Goal: Transaction & Acquisition: Purchase product/service

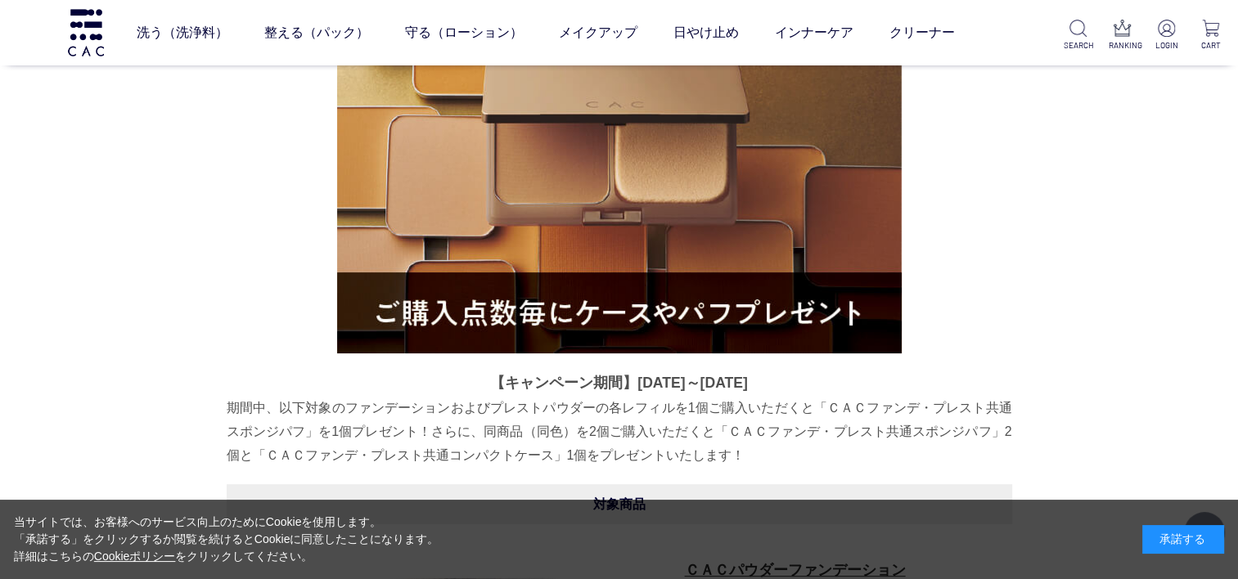
scroll to position [409, 0]
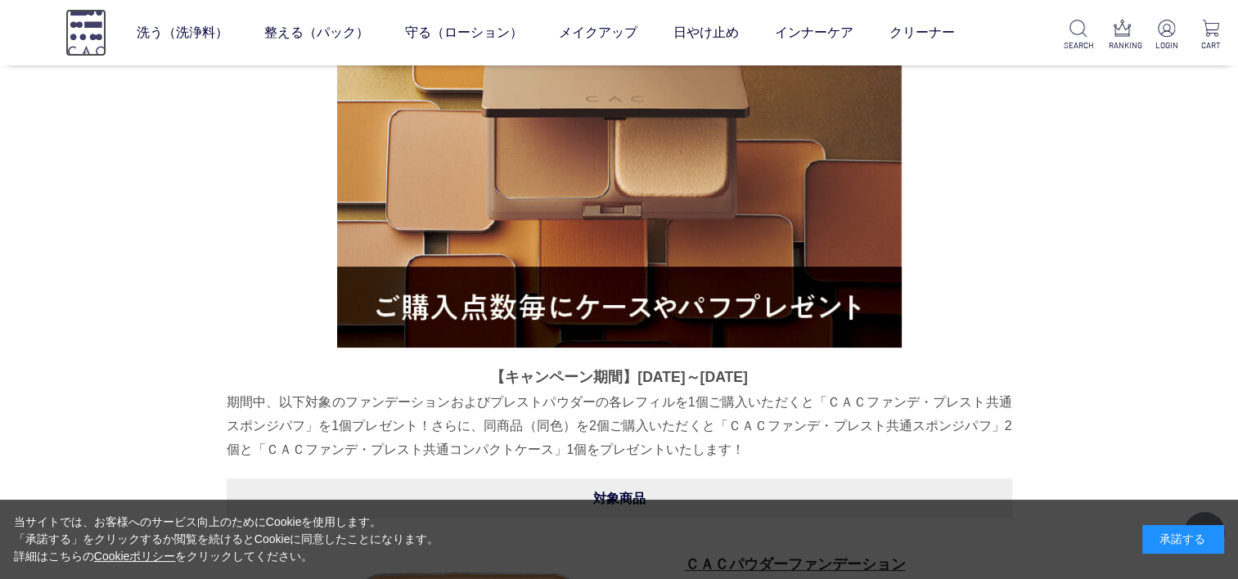
click at [101, 36] on img at bounding box center [85, 32] width 41 height 47
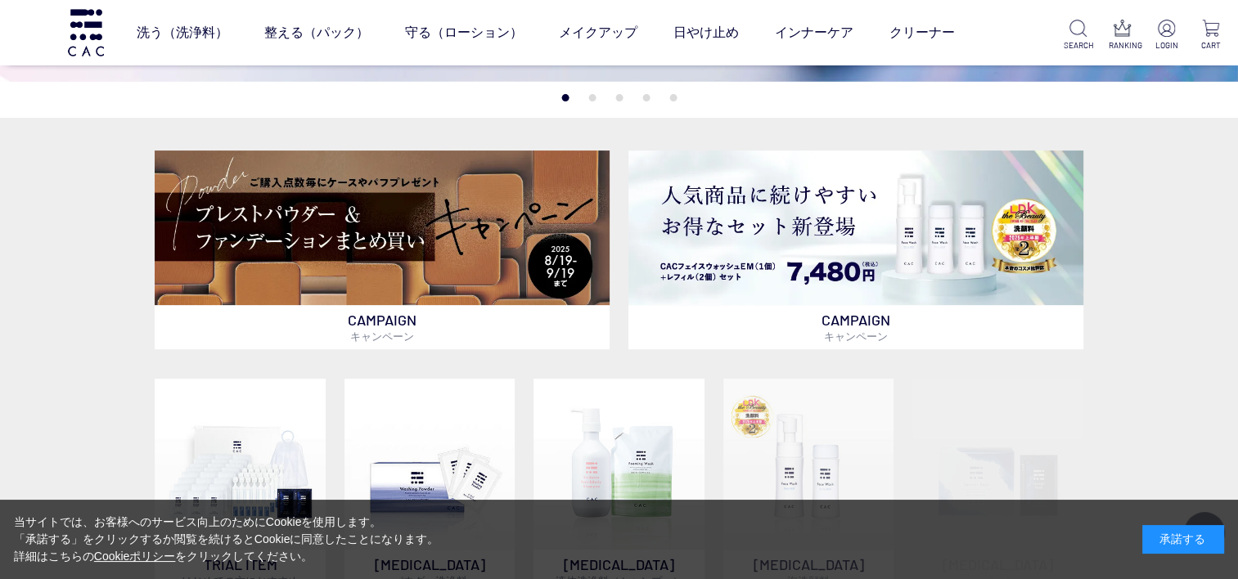
scroll to position [573, 0]
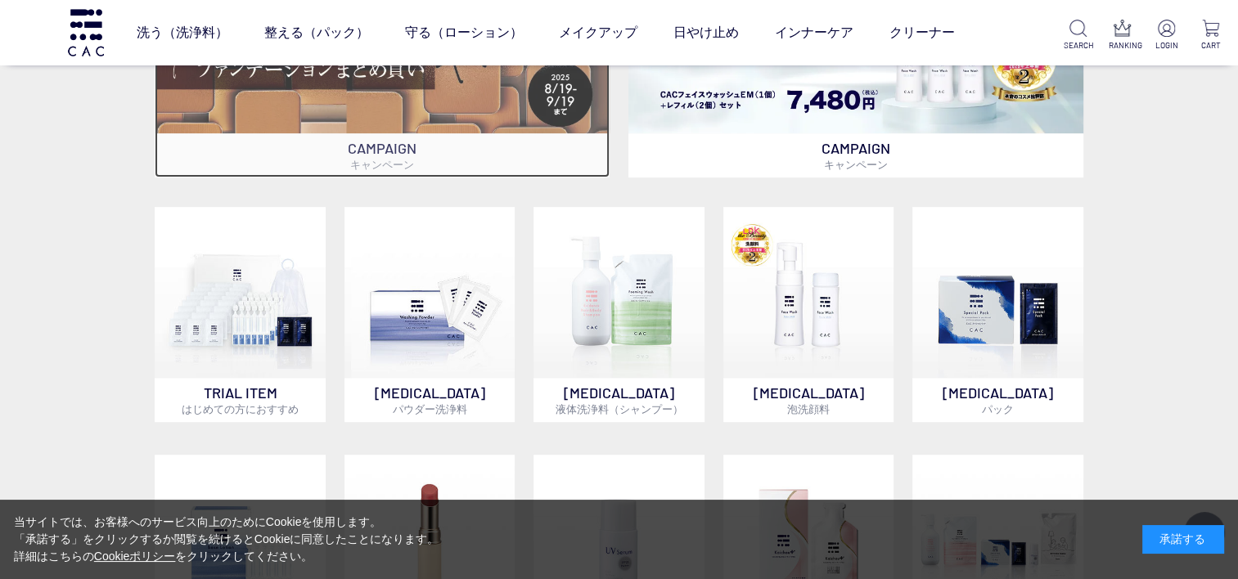
click at [387, 153] on p "CAMPAIGN キャンペーン" at bounding box center [382, 155] width 455 height 44
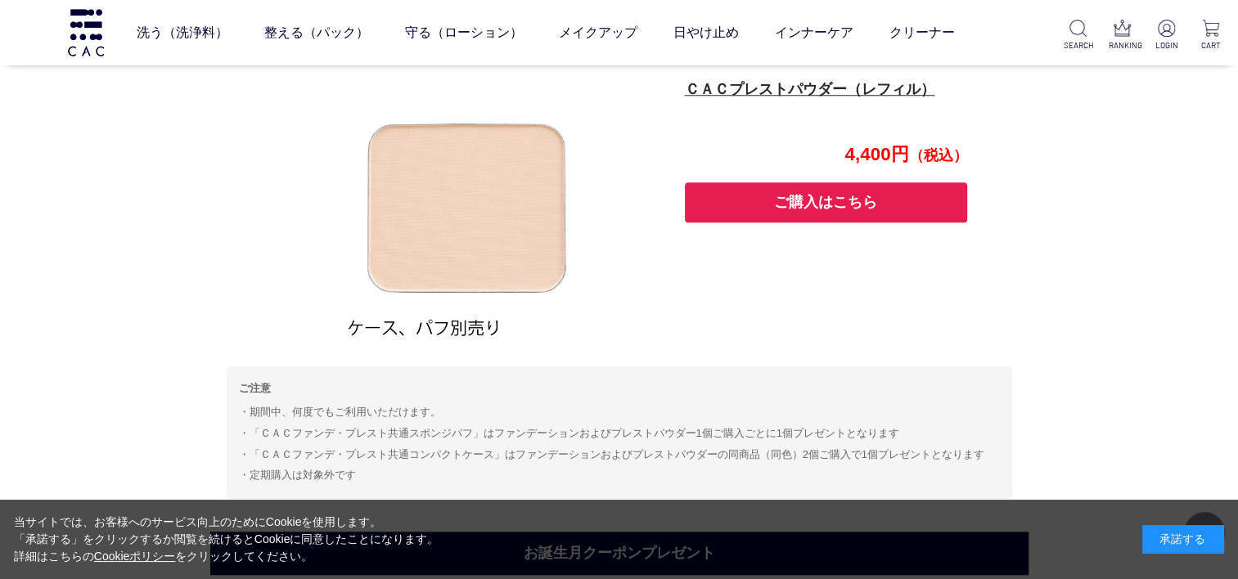
scroll to position [876, 0]
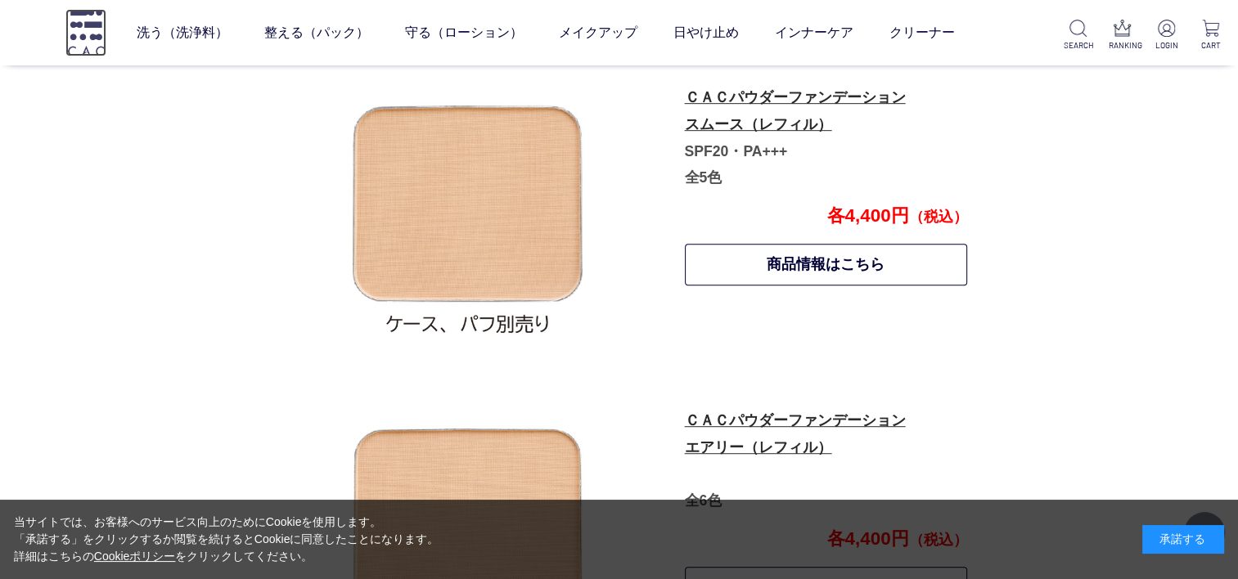
click at [93, 30] on img at bounding box center [85, 32] width 41 height 47
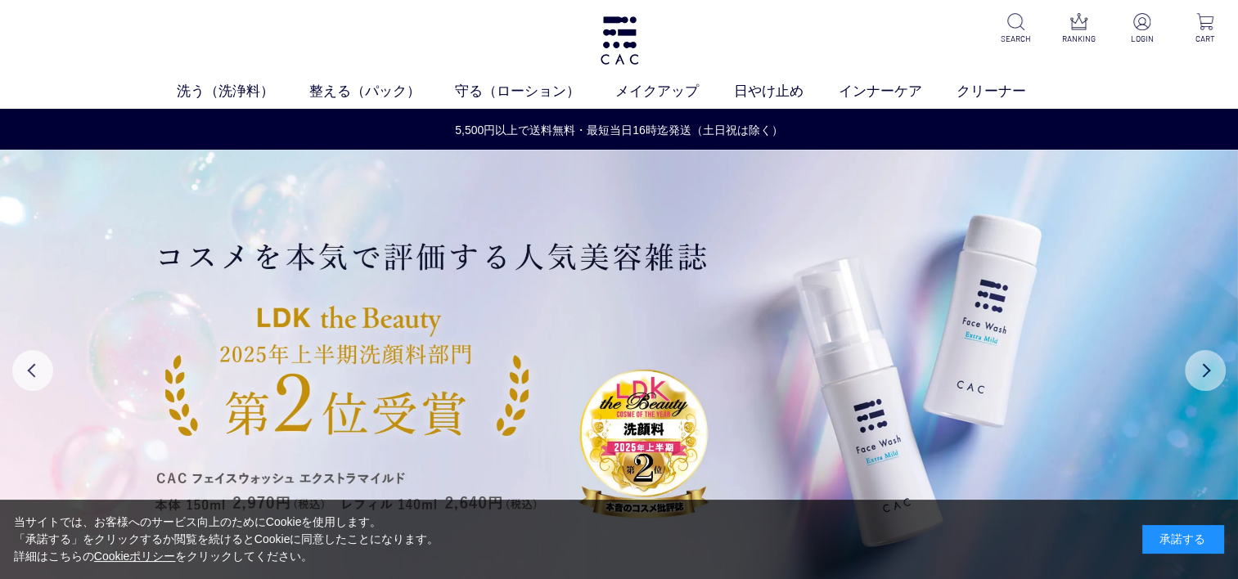
click at [1197, 374] on button "Next" at bounding box center [1204, 370] width 41 height 41
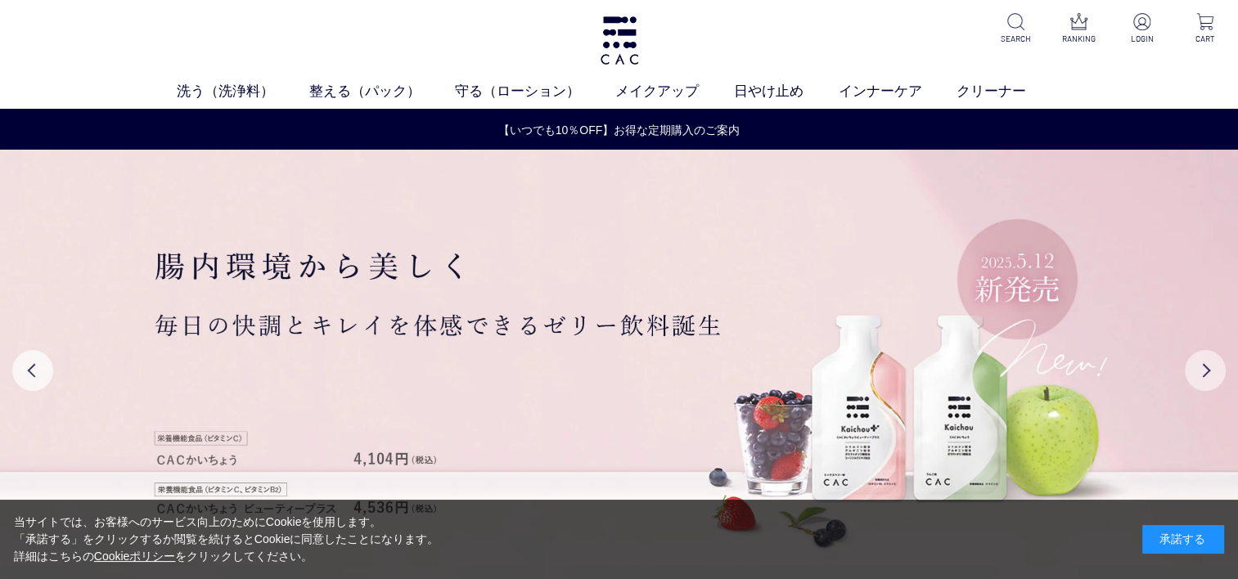
click at [1197, 374] on button "Next" at bounding box center [1204, 370] width 41 height 41
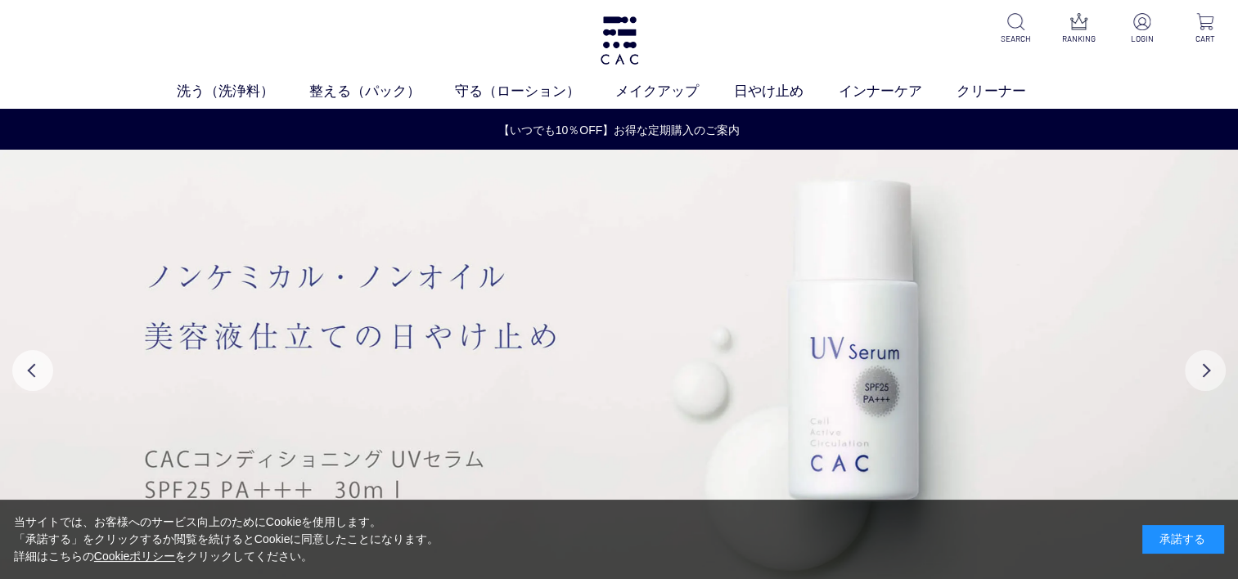
click at [1201, 365] on button "Next" at bounding box center [1204, 370] width 41 height 41
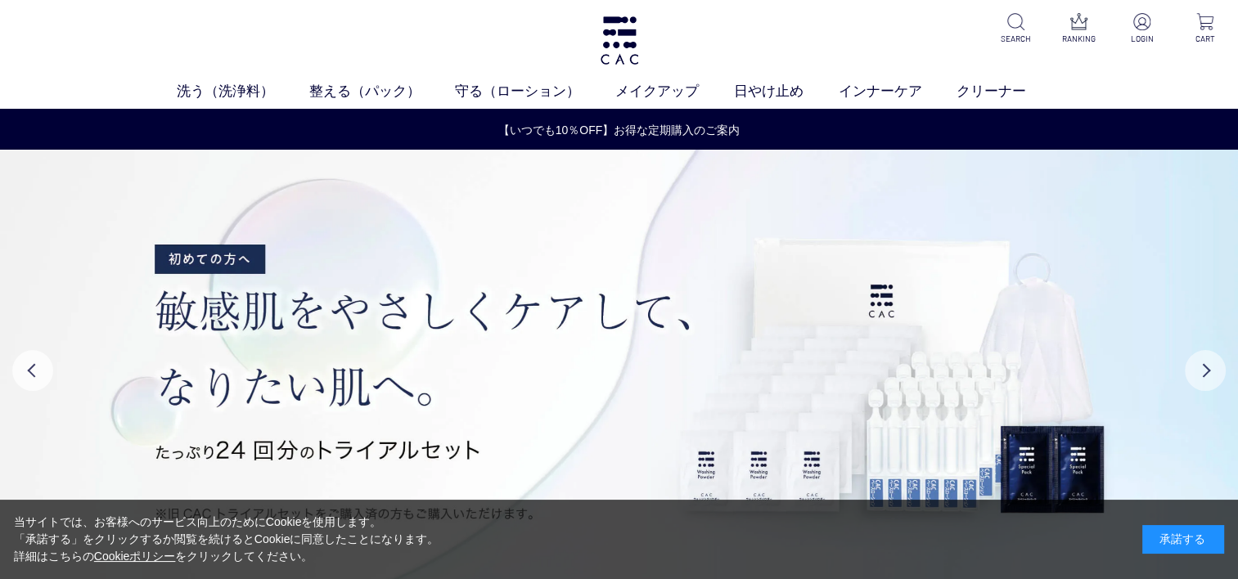
click at [1201, 365] on button "Next" at bounding box center [1204, 370] width 41 height 41
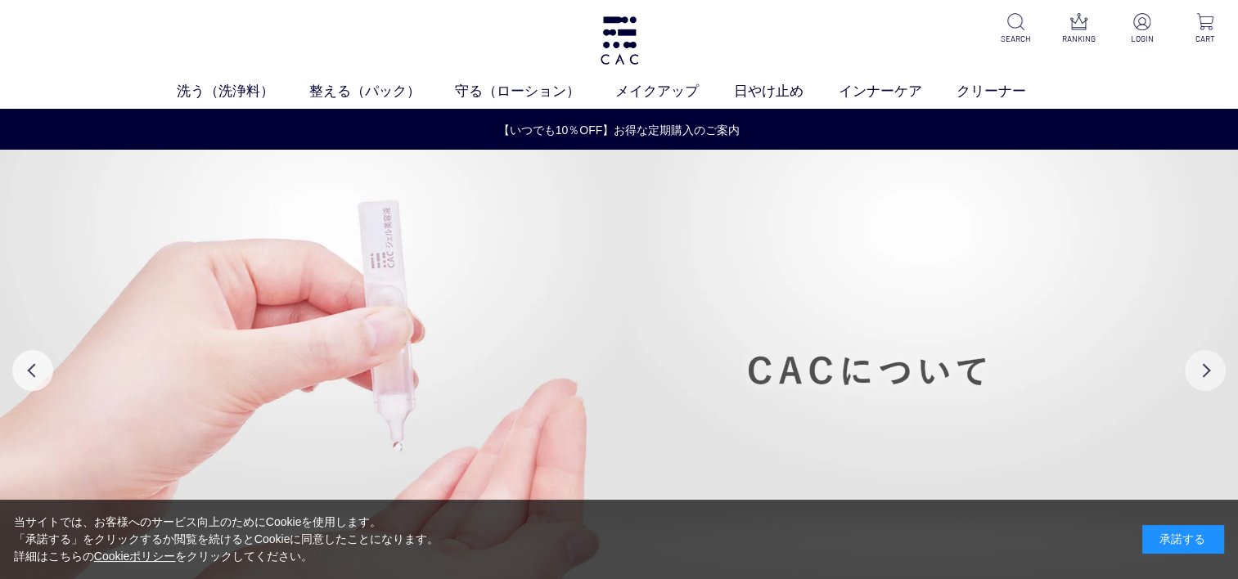
click at [1201, 365] on button "Next" at bounding box center [1204, 370] width 41 height 41
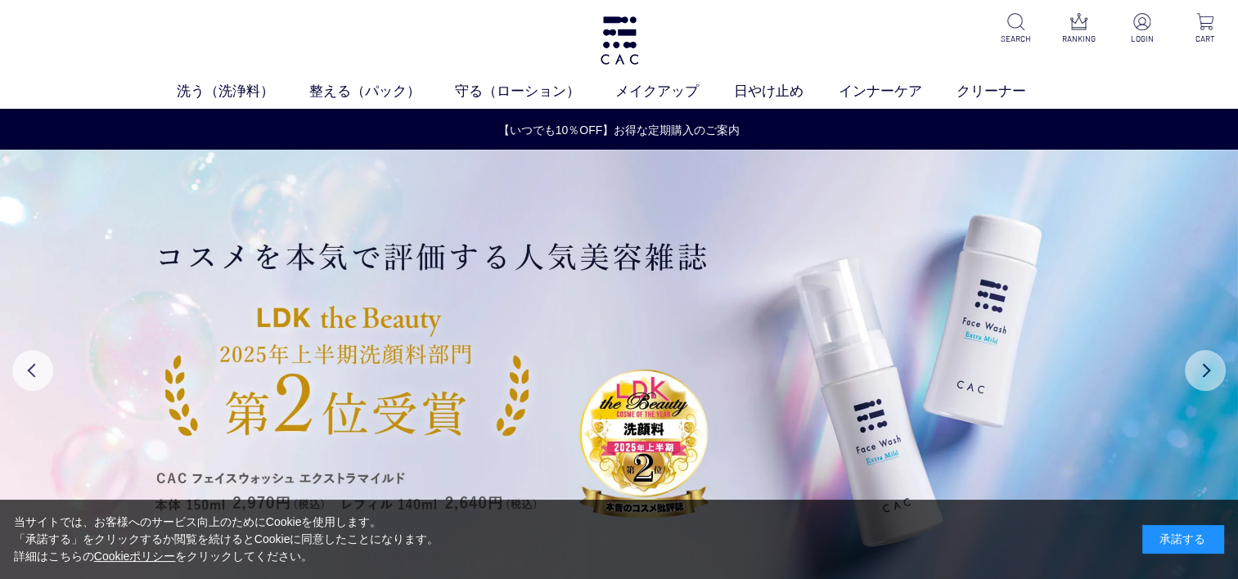
click at [1201, 365] on button "Next" at bounding box center [1204, 370] width 41 height 41
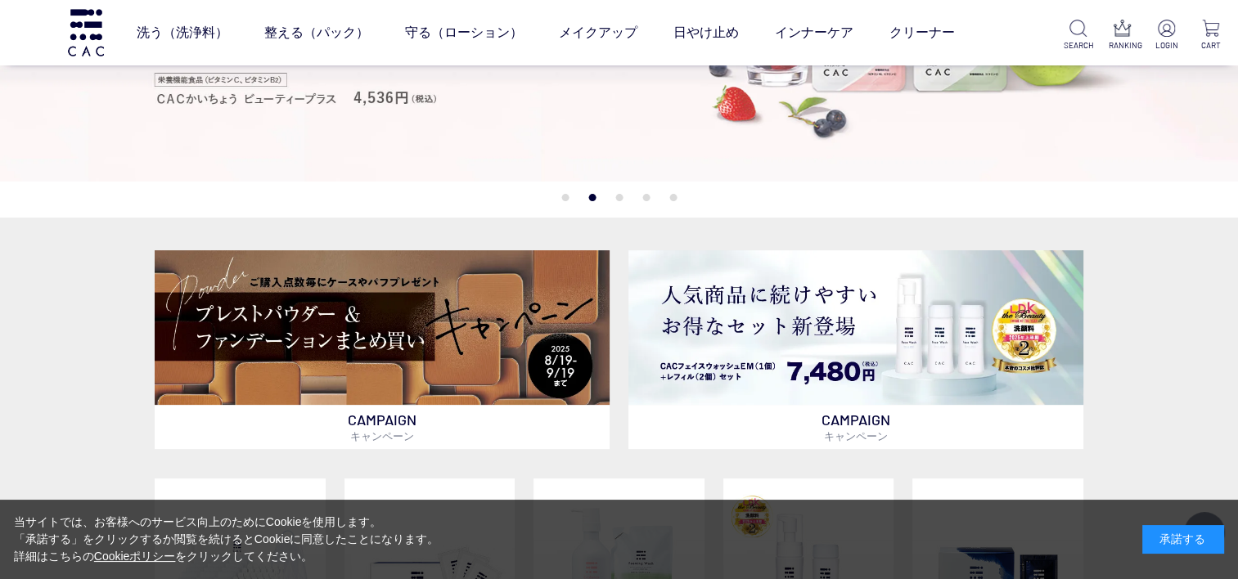
scroll to position [327, 0]
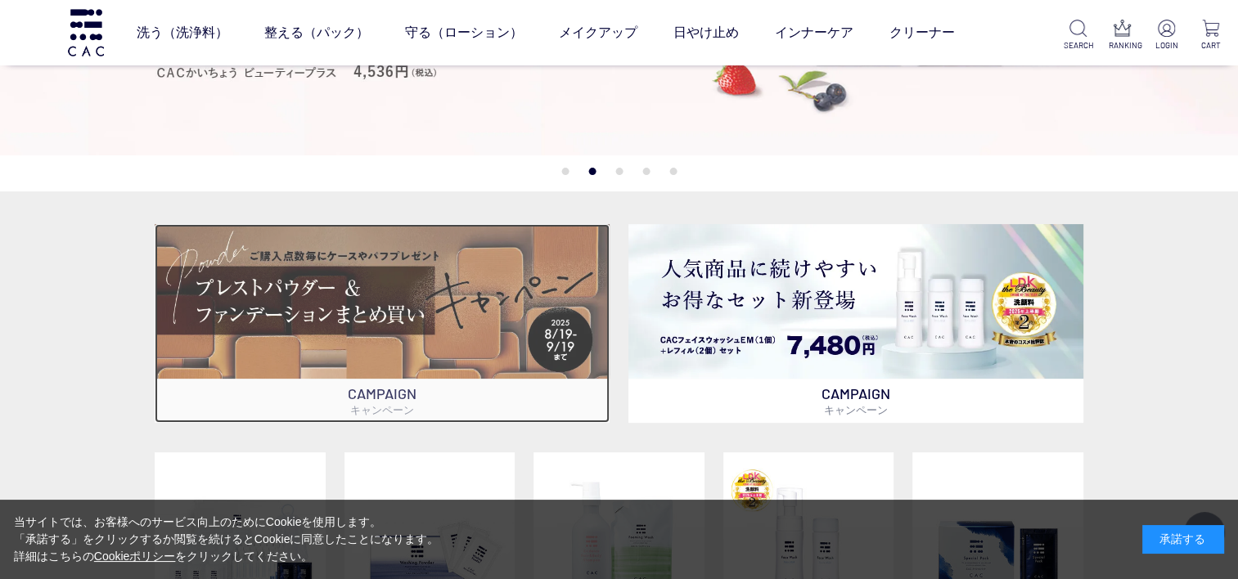
click at [465, 282] on img at bounding box center [382, 301] width 455 height 155
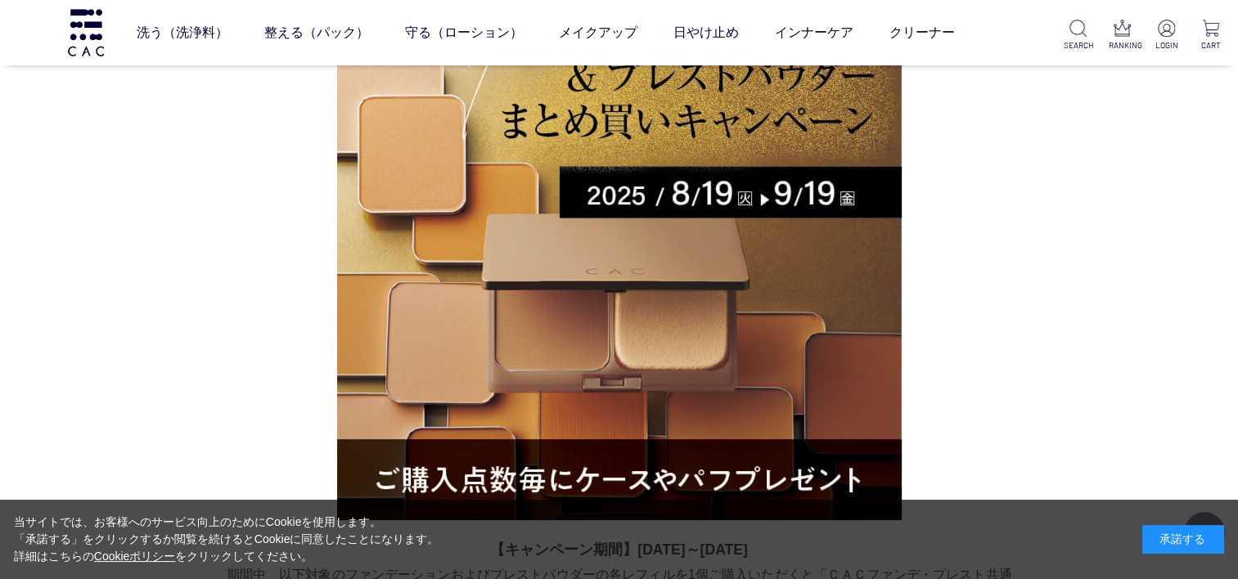
click at [579, 304] on img at bounding box center [619, 238] width 564 height 564
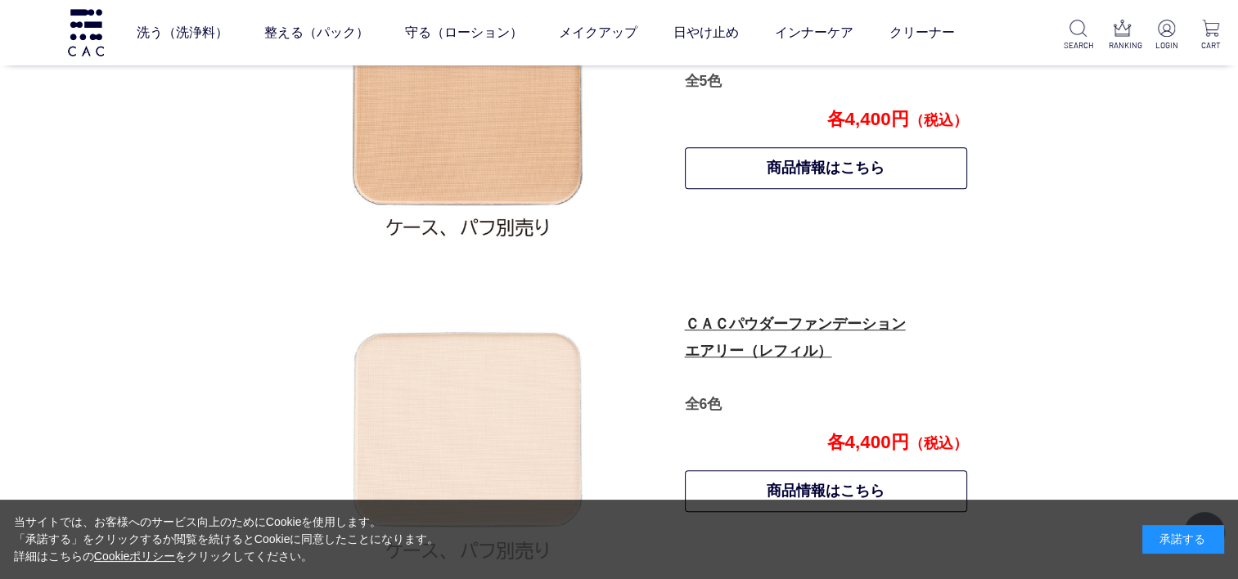
scroll to position [1382, 0]
